Goal: Transaction & Acquisition: Obtain resource

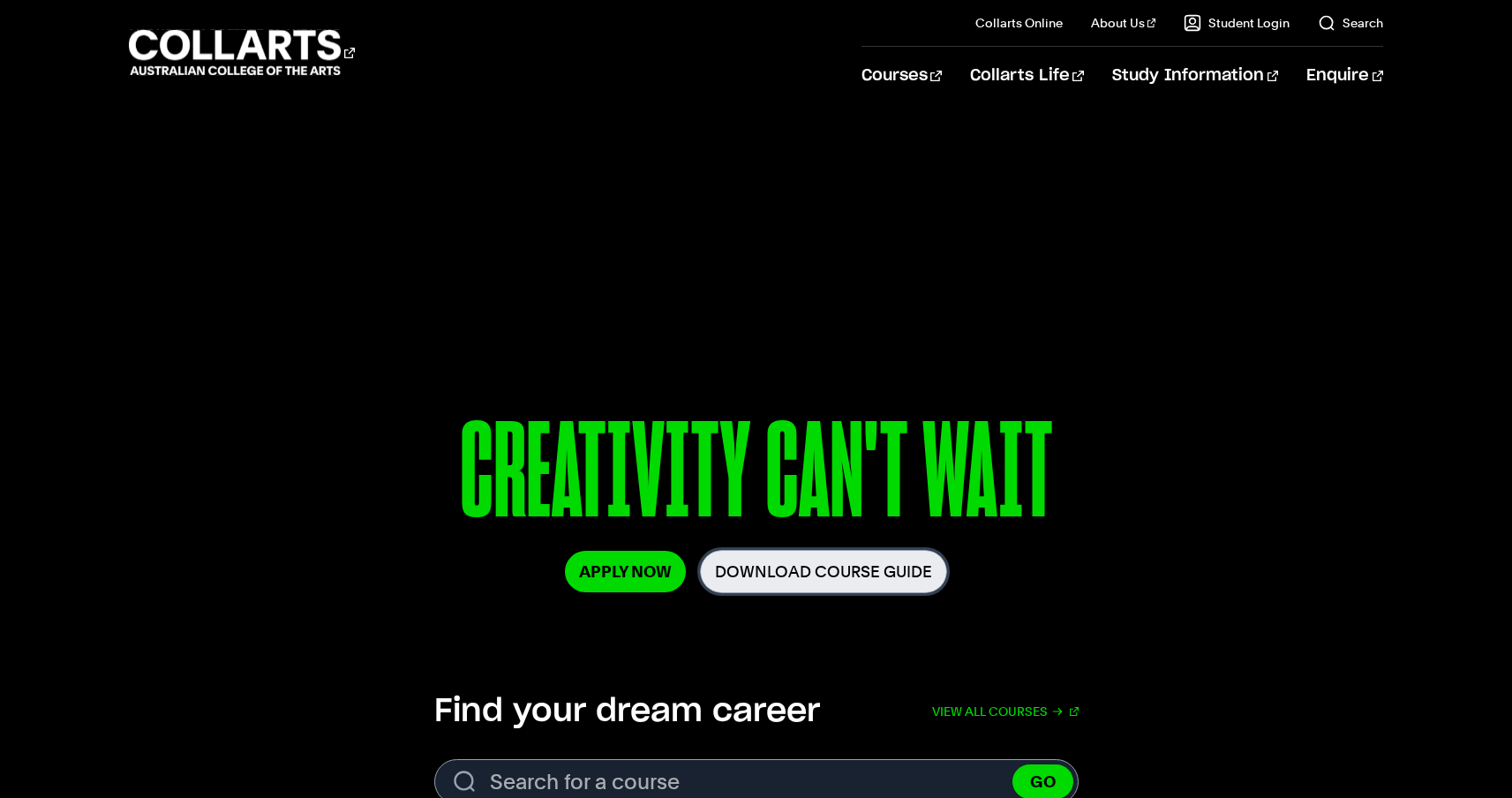
click at [861, 581] on link "Download Course Guide" at bounding box center [823, 571] width 247 height 43
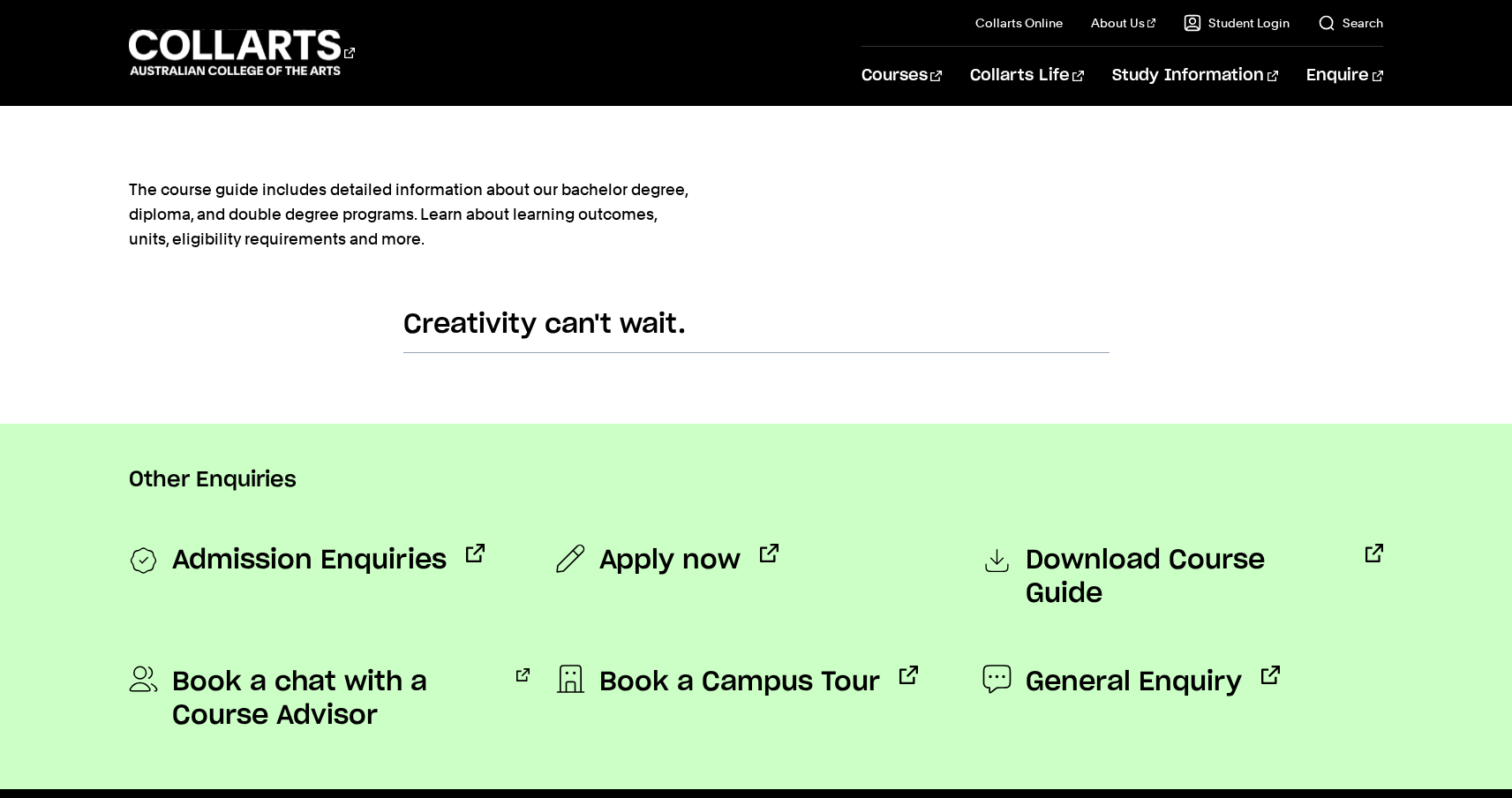
scroll to position [1054, 0]
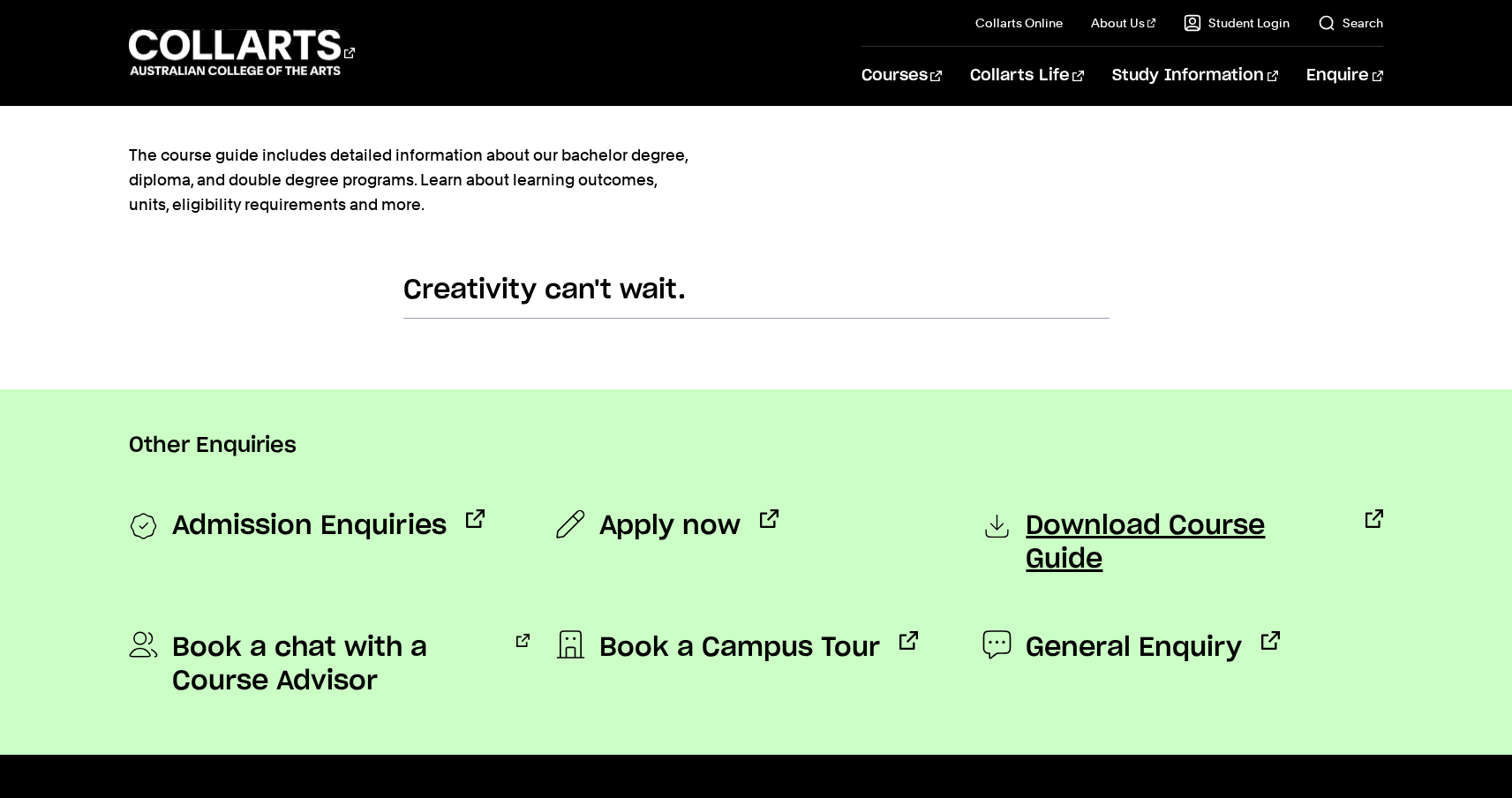
click at [1264, 524] on span "Download Course Guide" at bounding box center [1185, 543] width 320 height 67
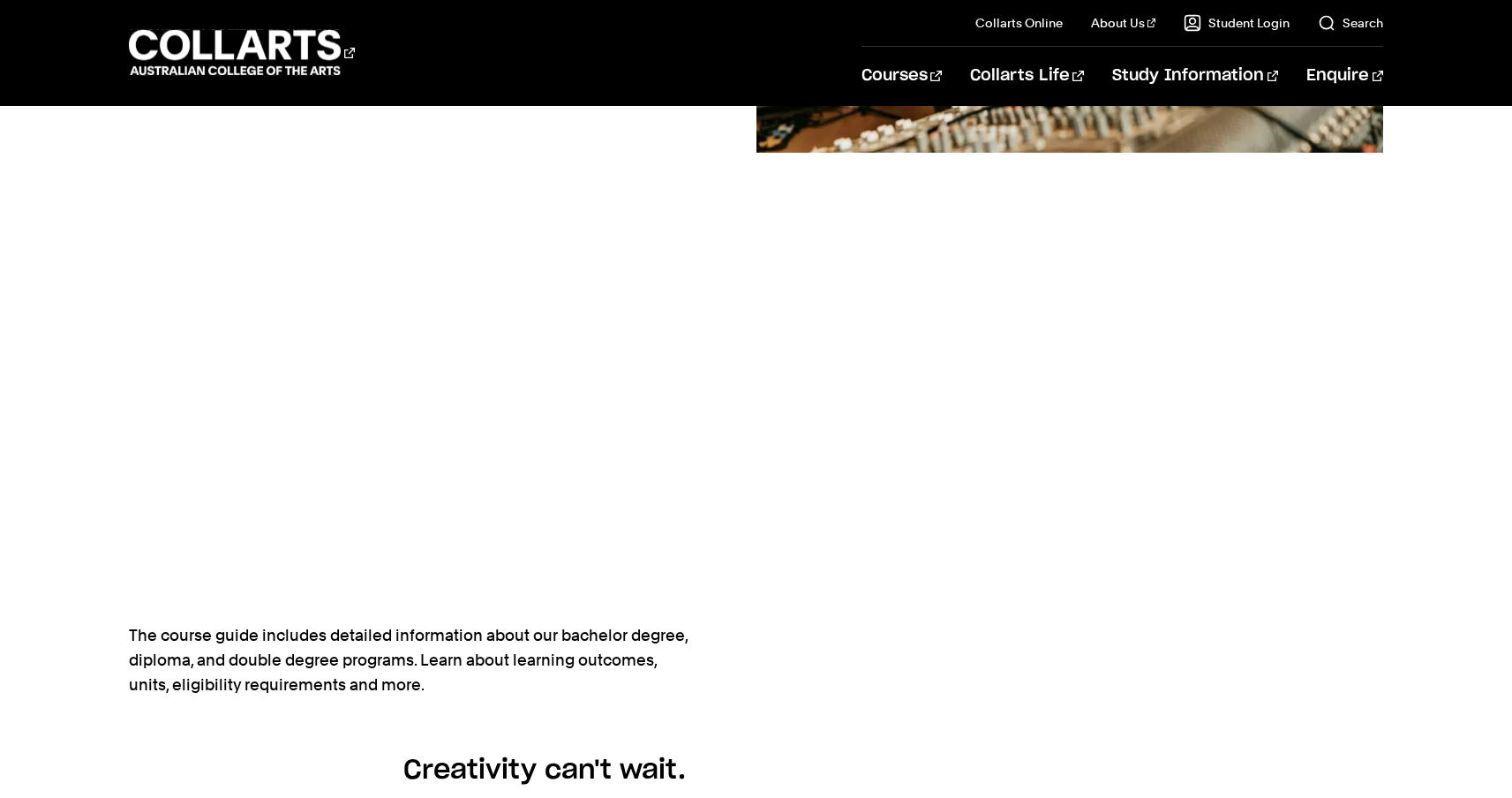
scroll to position [583, 0]
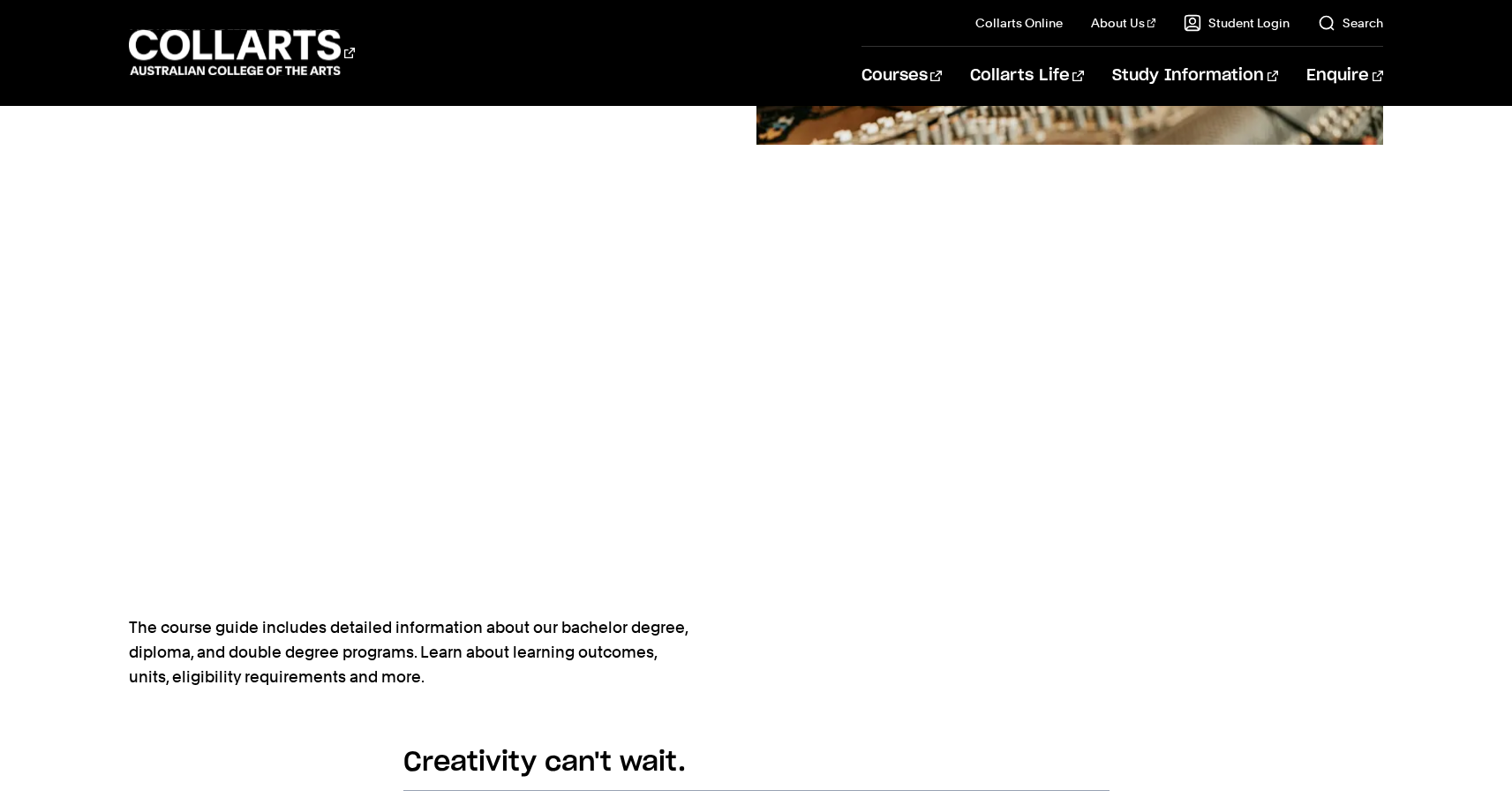
click at [794, 411] on div at bounding box center [1070, 221] width 628 height 991
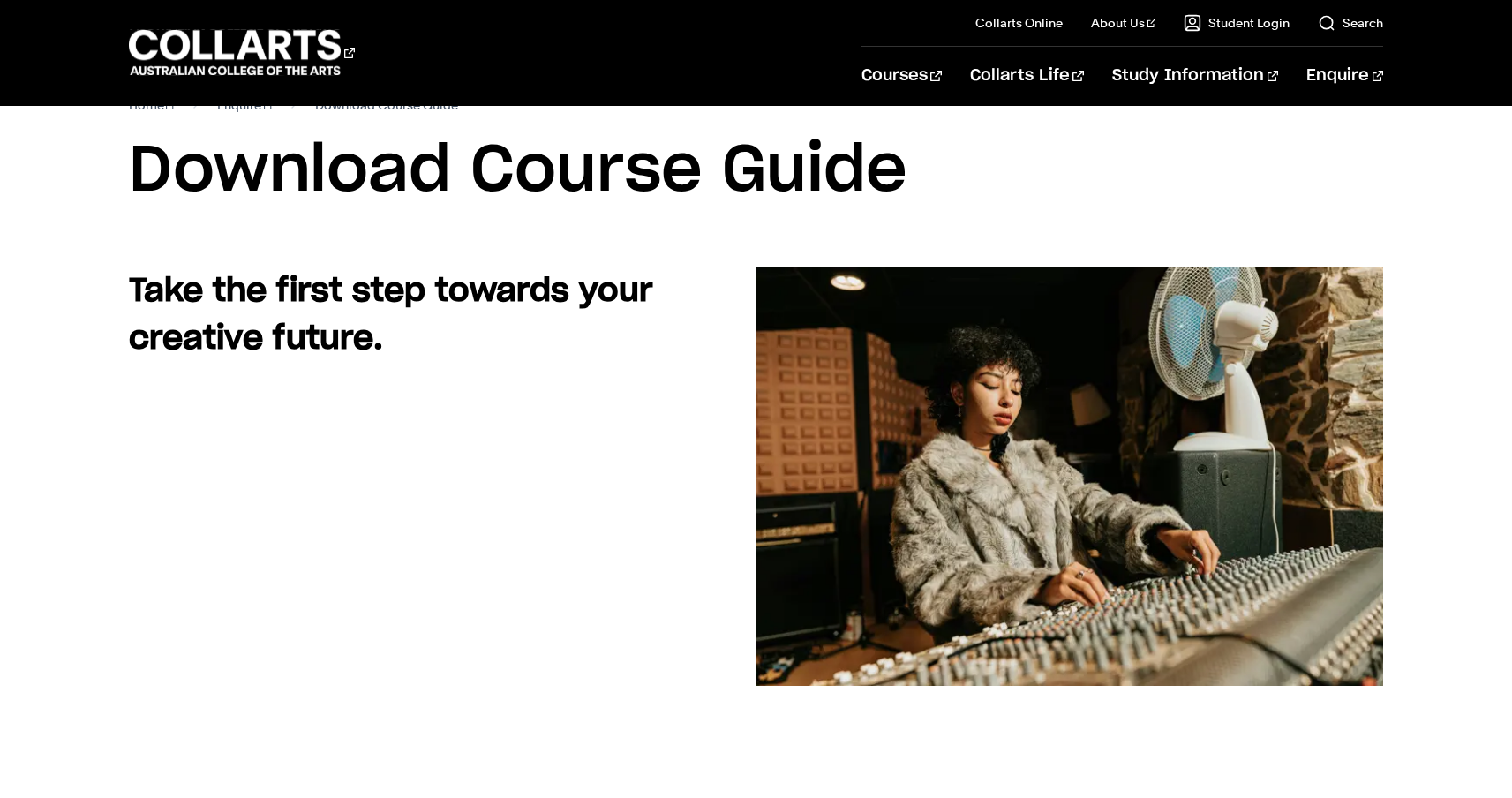
scroll to position [41, 0]
